Goal: Information Seeking & Learning: Learn about a topic

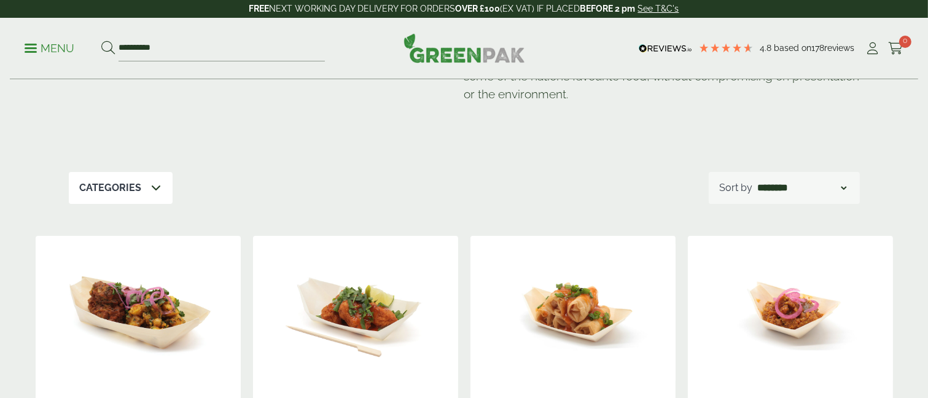
scroll to position [184, 0]
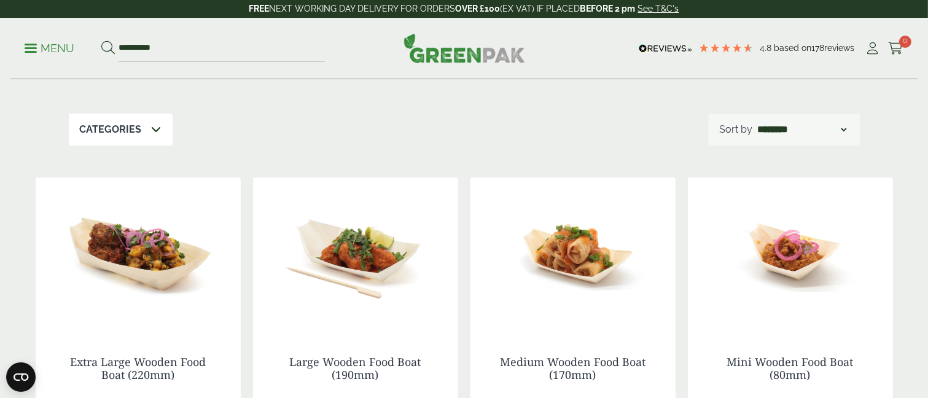
click at [155, 127] on icon at bounding box center [157, 129] width 10 height 10
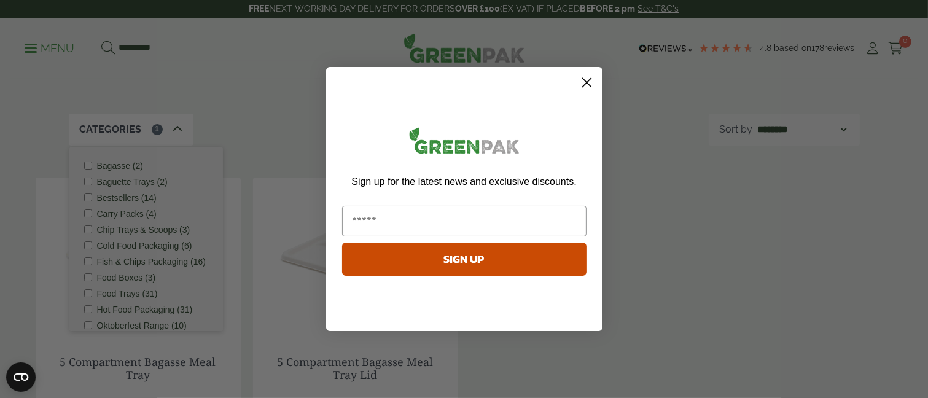
click at [592, 82] on circle "Close dialog" at bounding box center [586, 82] width 20 height 20
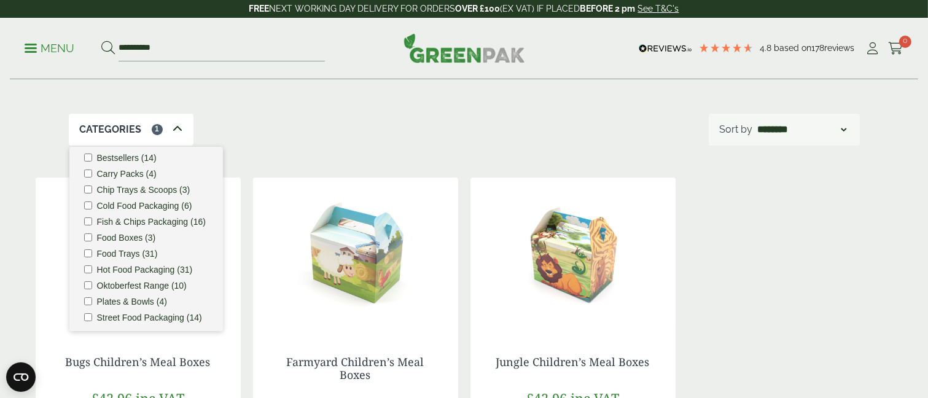
scroll to position [61, 0]
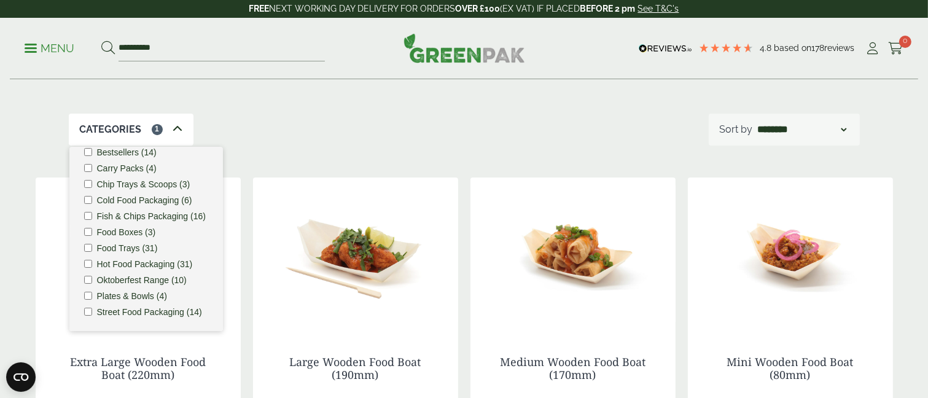
click at [289, 324] on img at bounding box center [355, 253] width 205 height 153
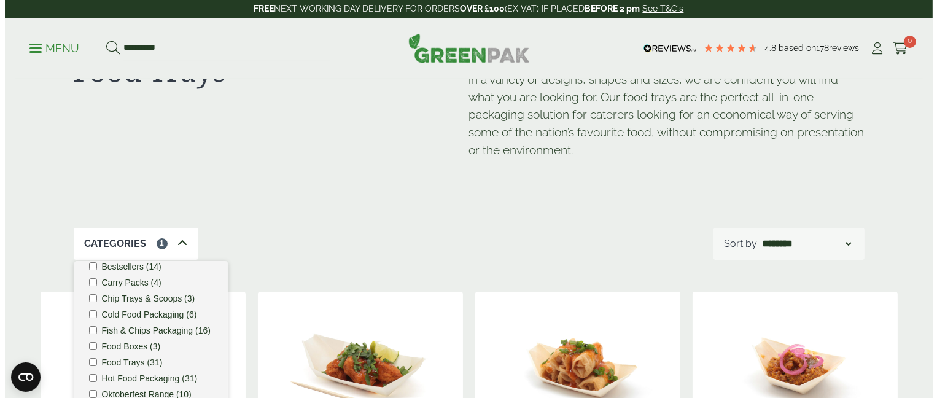
scroll to position [0, 0]
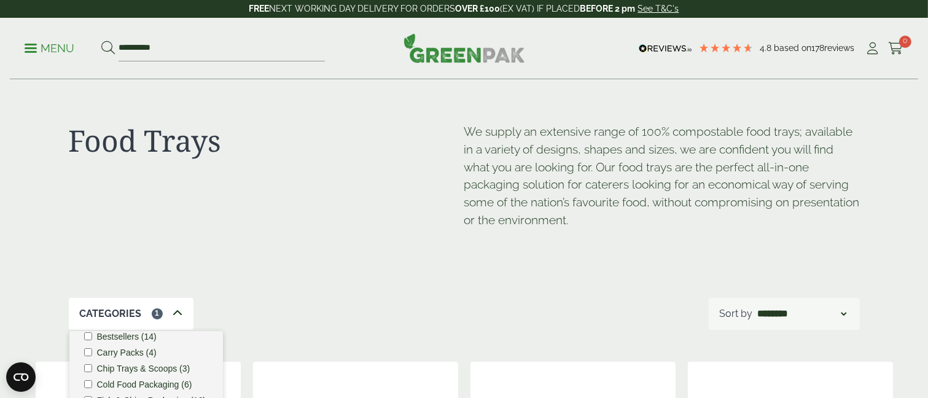
click at [33, 39] on ul "**********" at bounding box center [175, 49] width 300 height 26
click at [33, 48] on span at bounding box center [31, 48] width 12 height 2
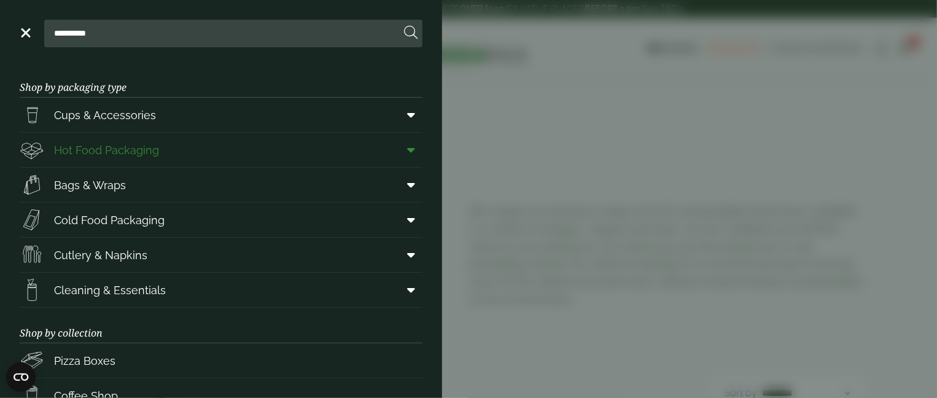
click at [114, 148] on span "Hot Food Packaging" at bounding box center [106, 150] width 105 height 17
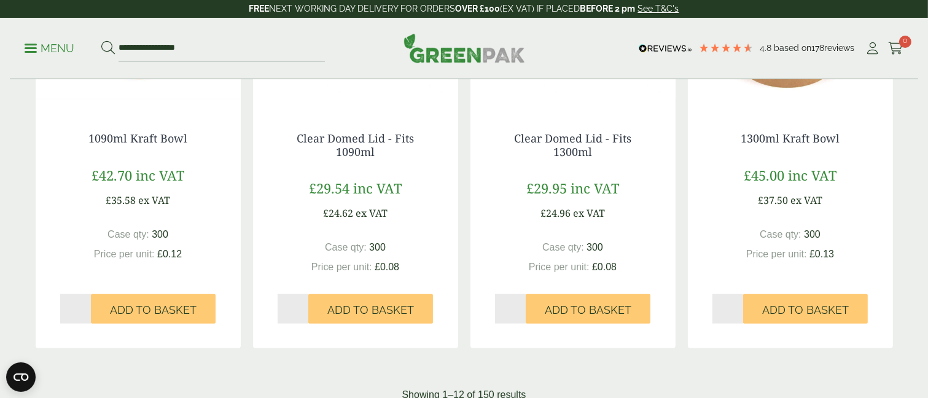
scroll to position [1289, 0]
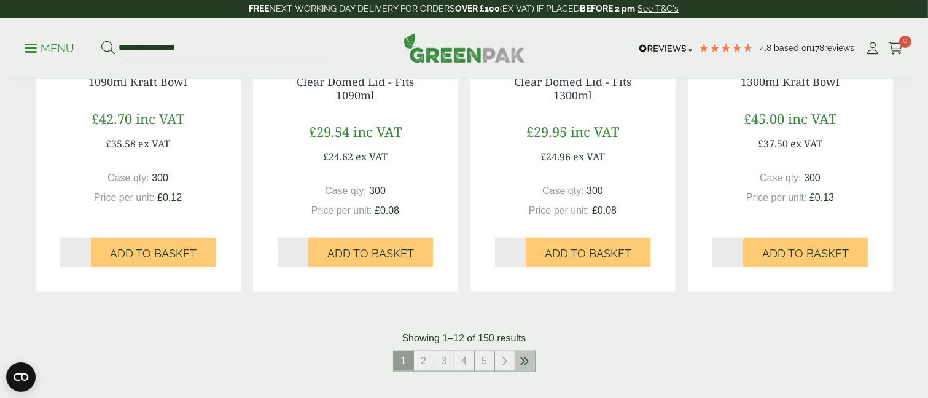
click at [528, 356] on icon at bounding box center [525, 361] width 10 height 10
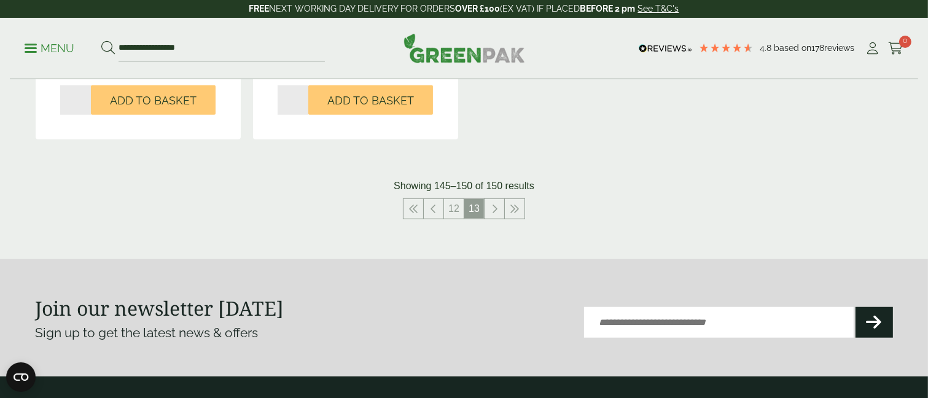
scroll to position [987, 0]
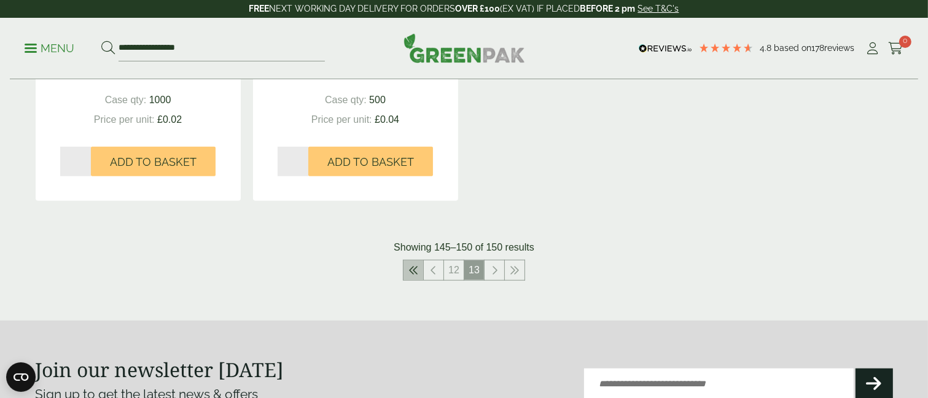
click at [418, 266] on link at bounding box center [413, 270] width 20 height 20
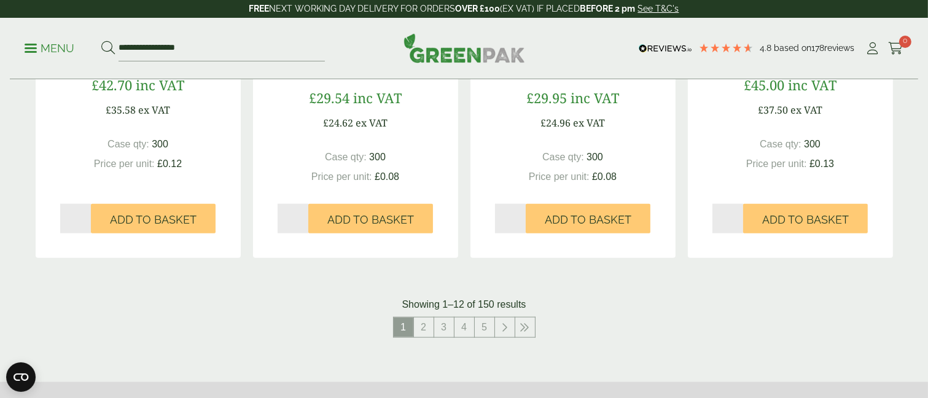
scroll to position [1355, 0]
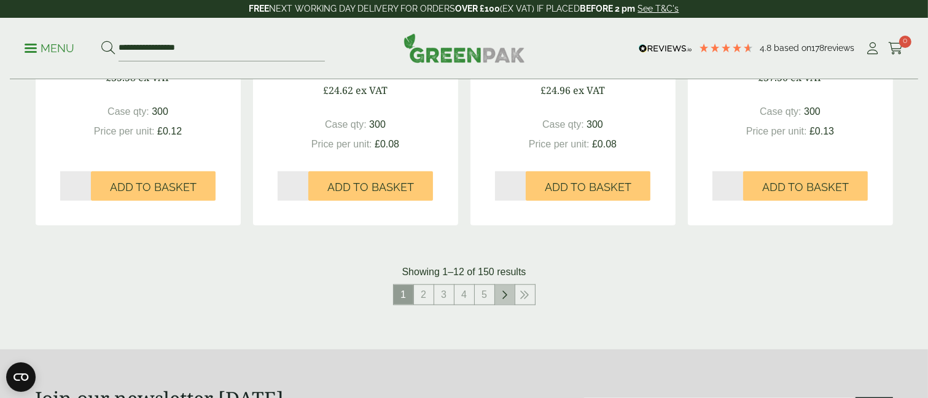
click at [503, 294] on icon at bounding box center [505, 295] width 6 height 10
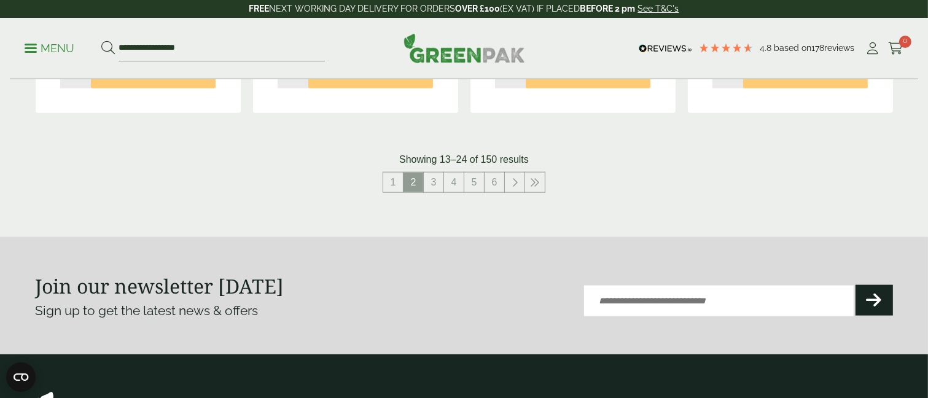
scroll to position [1473, 0]
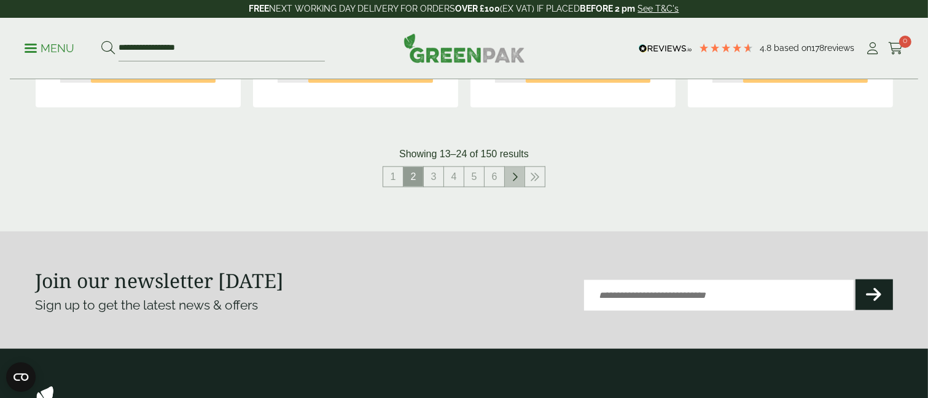
click at [510, 173] on link at bounding box center [515, 177] width 20 height 20
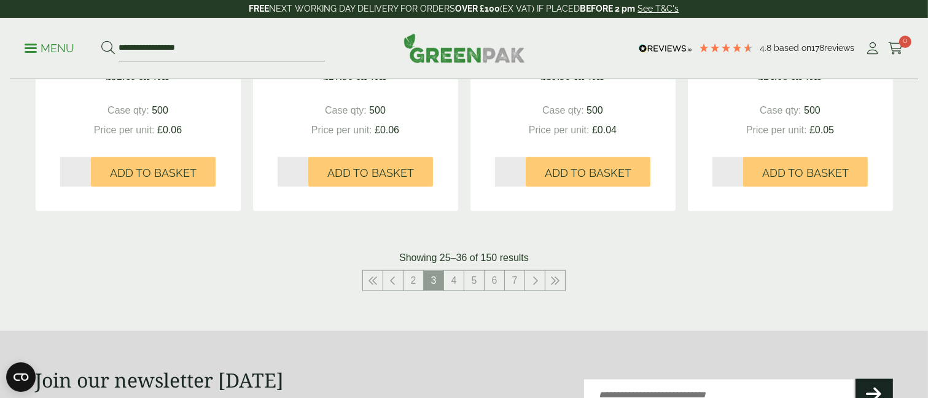
scroll to position [1412, 0]
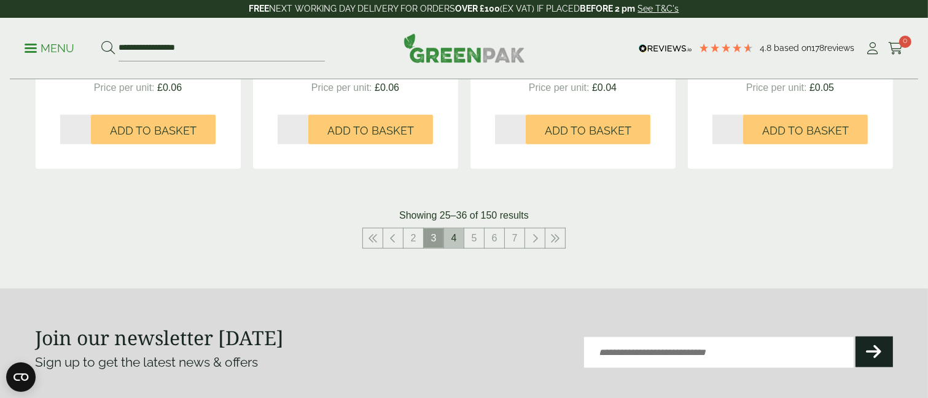
click at [453, 240] on link "4" at bounding box center [454, 238] width 20 height 20
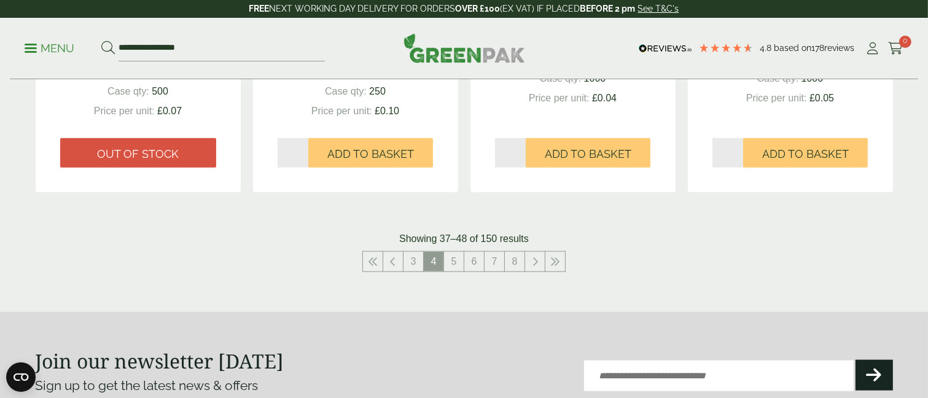
scroll to position [1535, 0]
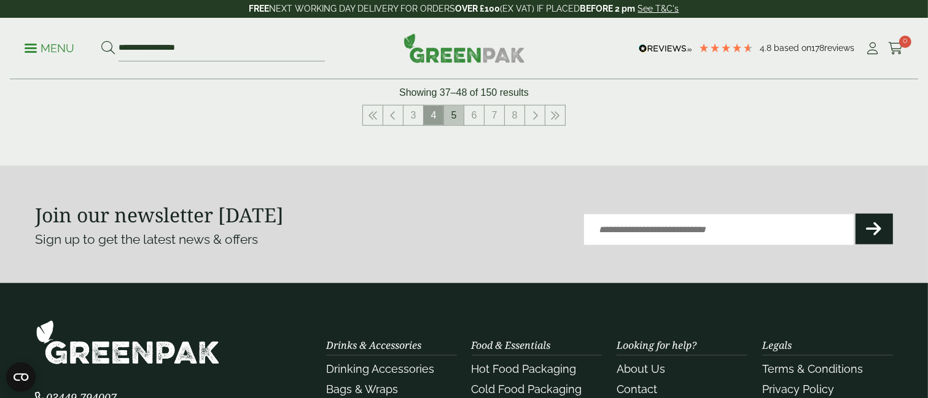
click at [452, 114] on link "5" at bounding box center [454, 116] width 20 height 20
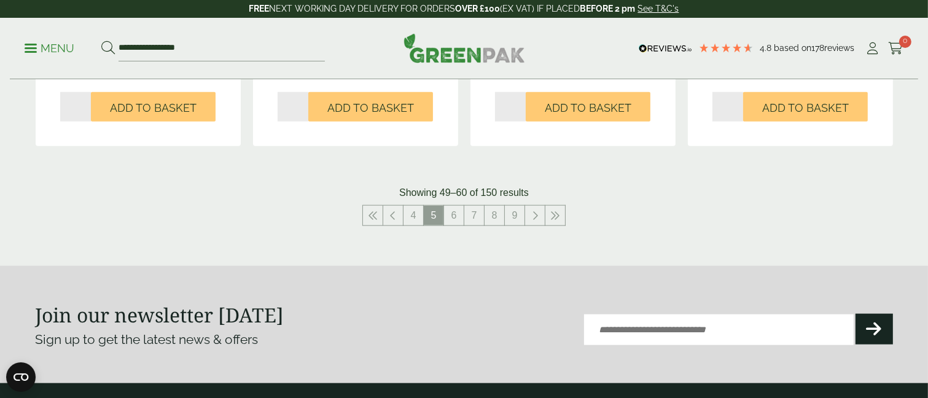
scroll to position [1442, 0]
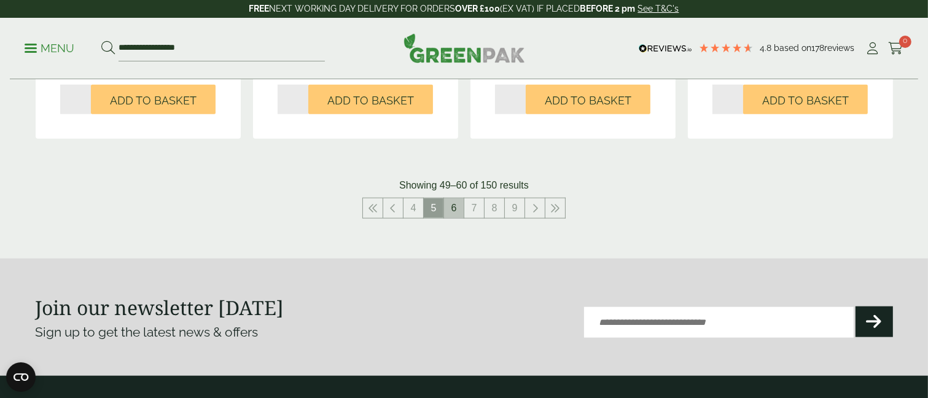
click at [450, 206] on link "6" at bounding box center [454, 208] width 20 height 20
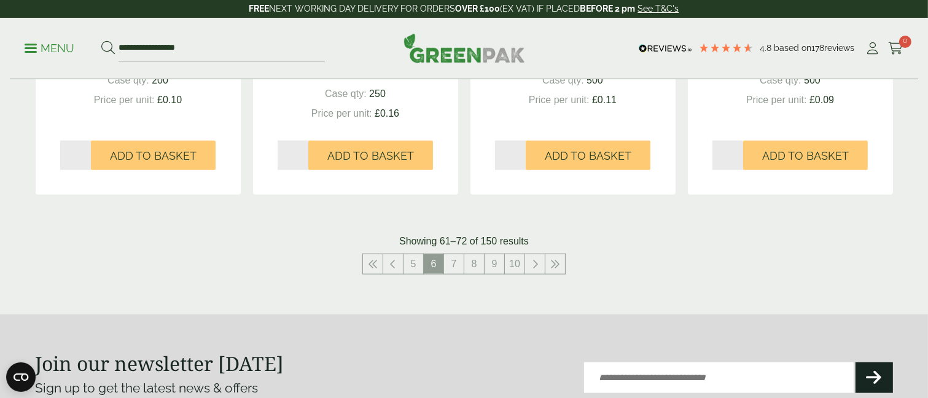
scroll to position [1412, 0]
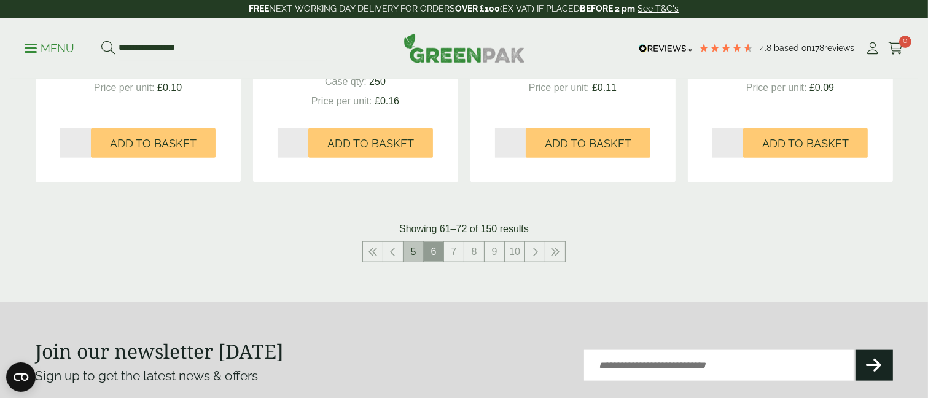
click at [413, 252] on link "5" at bounding box center [413, 252] width 20 height 20
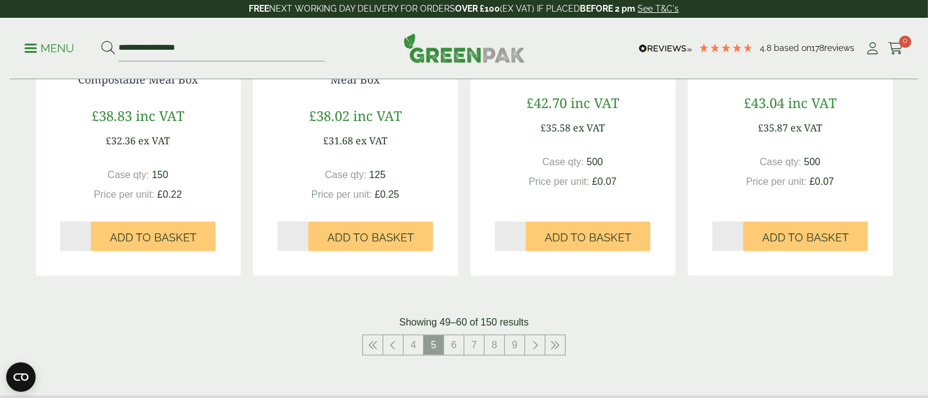
scroll to position [1351, 0]
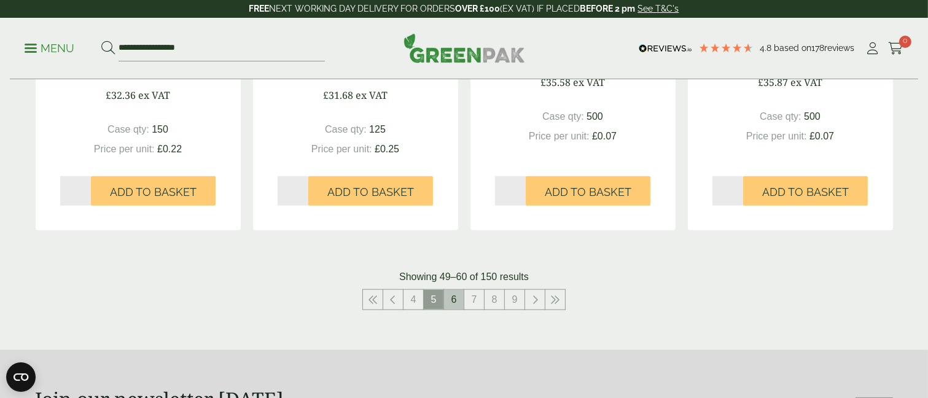
click at [451, 299] on link "6" at bounding box center [454, 300] width 20 height 20
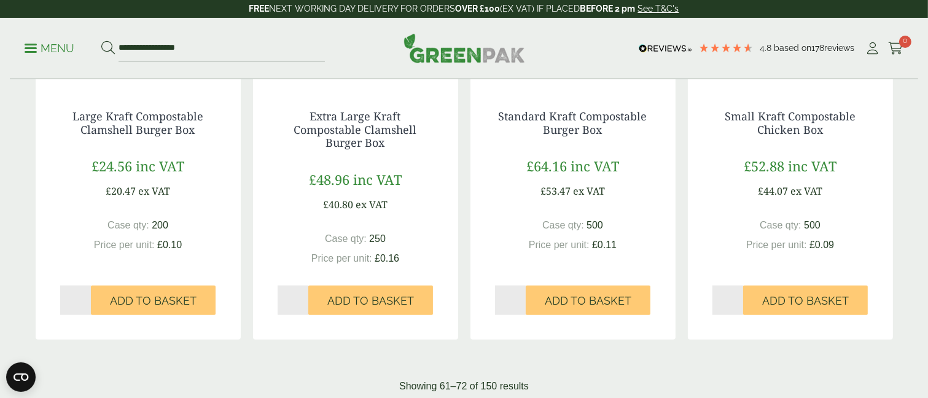
scroll to position [1289, 0]
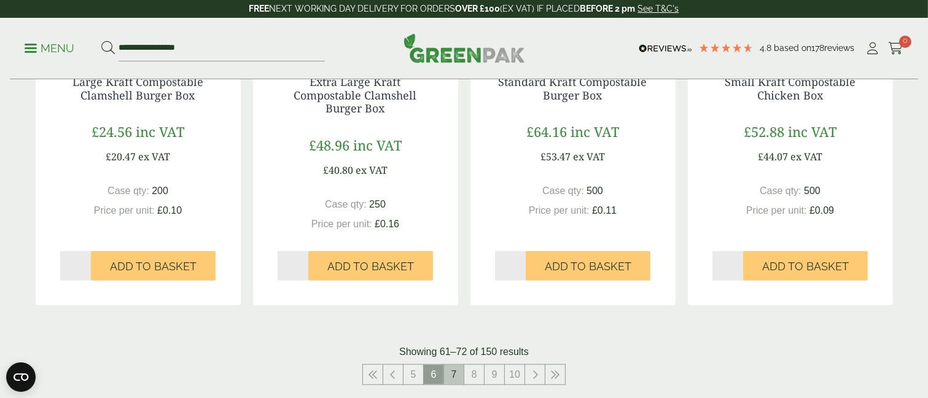
click at [454, 373] on link "7" at bounding box center [454, 375] width 20 height 20
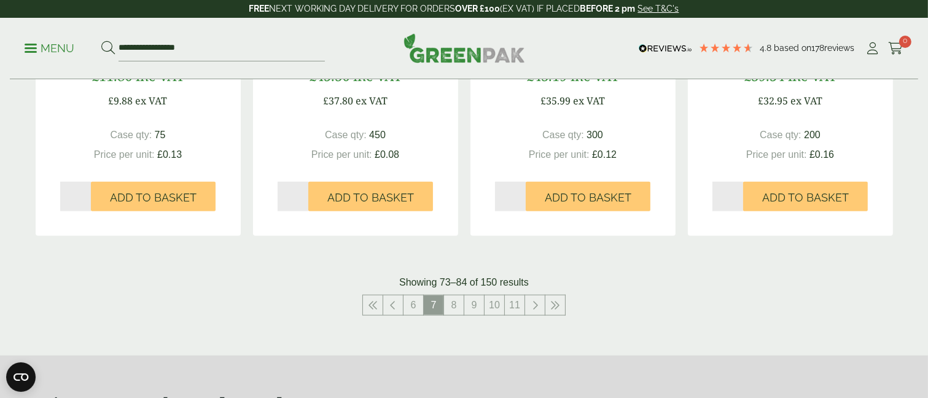
scroll to position [1412, 0]
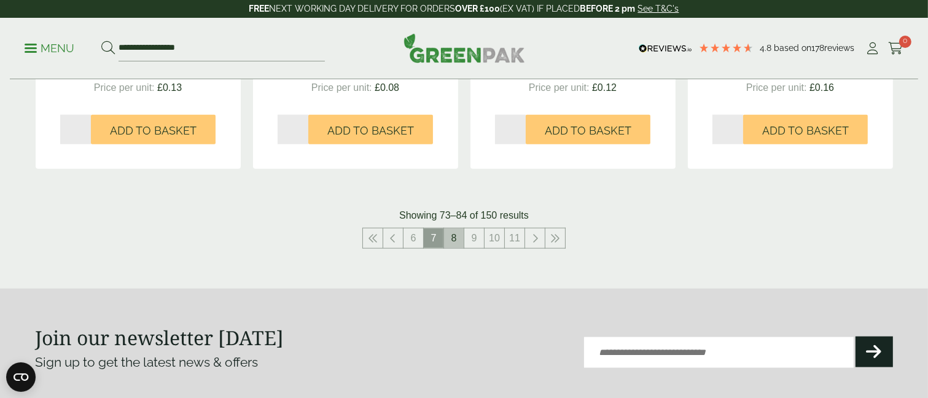
click at [456, 241] on link "8" at bounding box center [454, 238] width 20 height 20
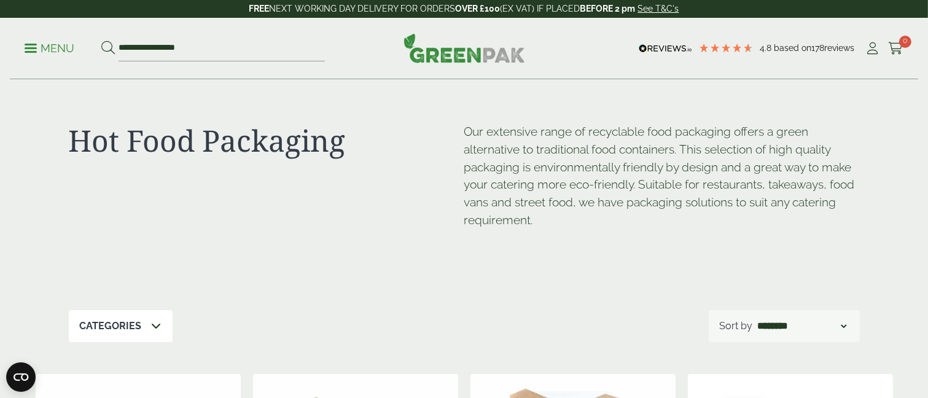
click at [32, 45] on p "Menu" at bounding box center [50, 48] width 50 height 15
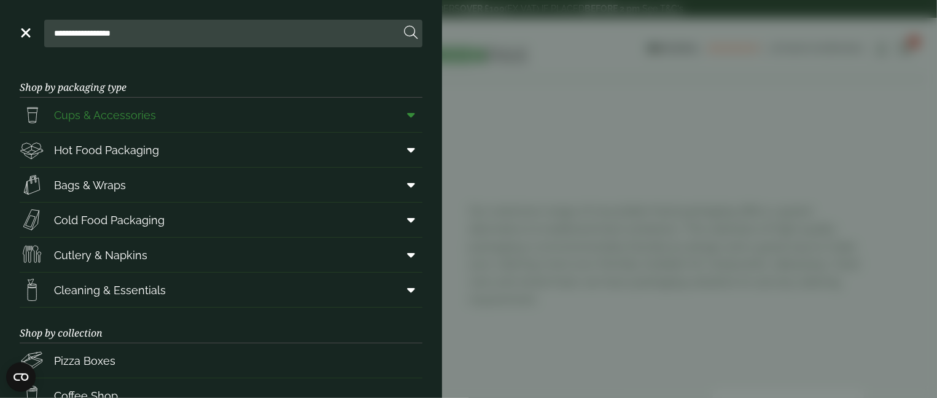
click at [83, 112] on span "Cups & Accessories" at bounding box center [105, 115] width 102 height 17
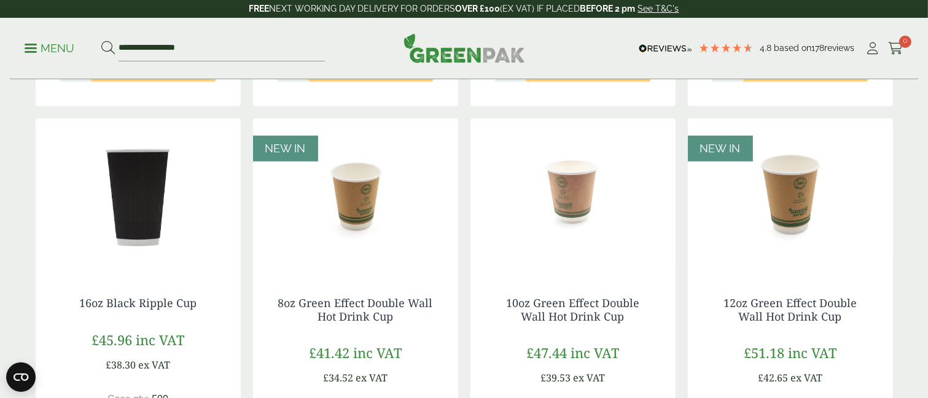
scroll to position [1044, 0]
